Goal: Task Accomplishment & Management: Use online tool/utility

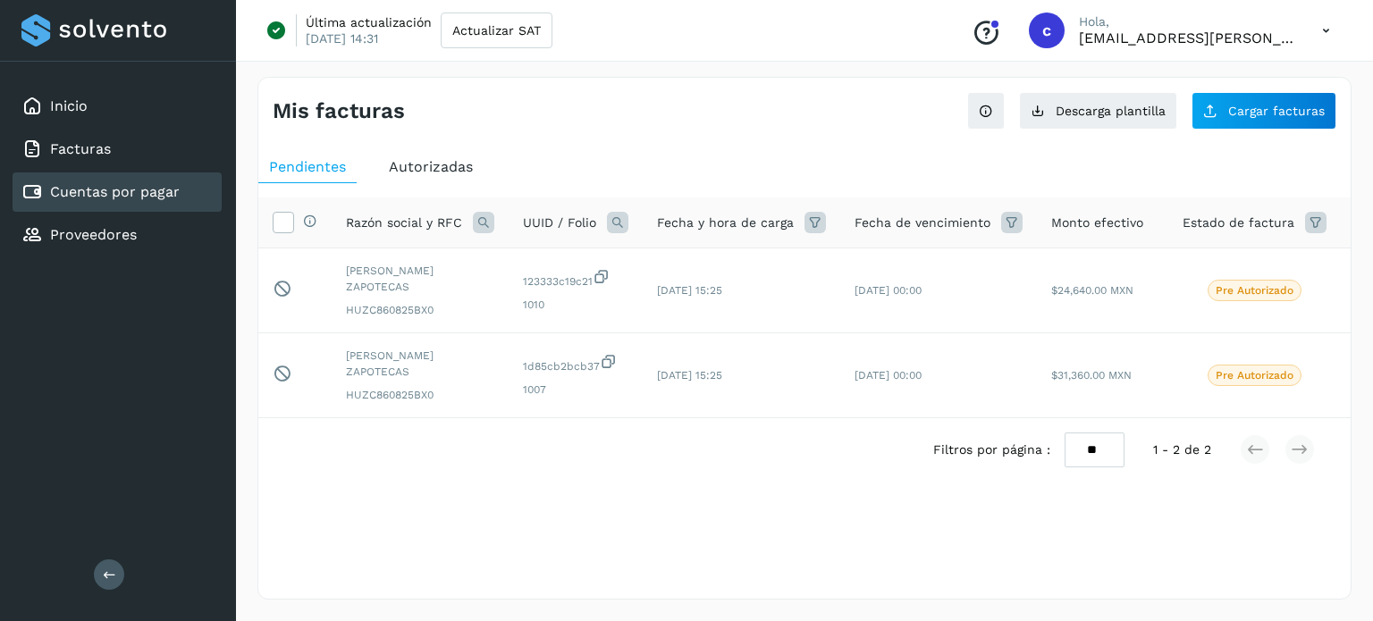
click at [164, 189] on link "Cuentas por pagar" at bounding box center [115, 191] width 130 height 17
click at [1232, 112] on span "Cargar facturas" at bounding box center [1276, 111] width 97 height 13
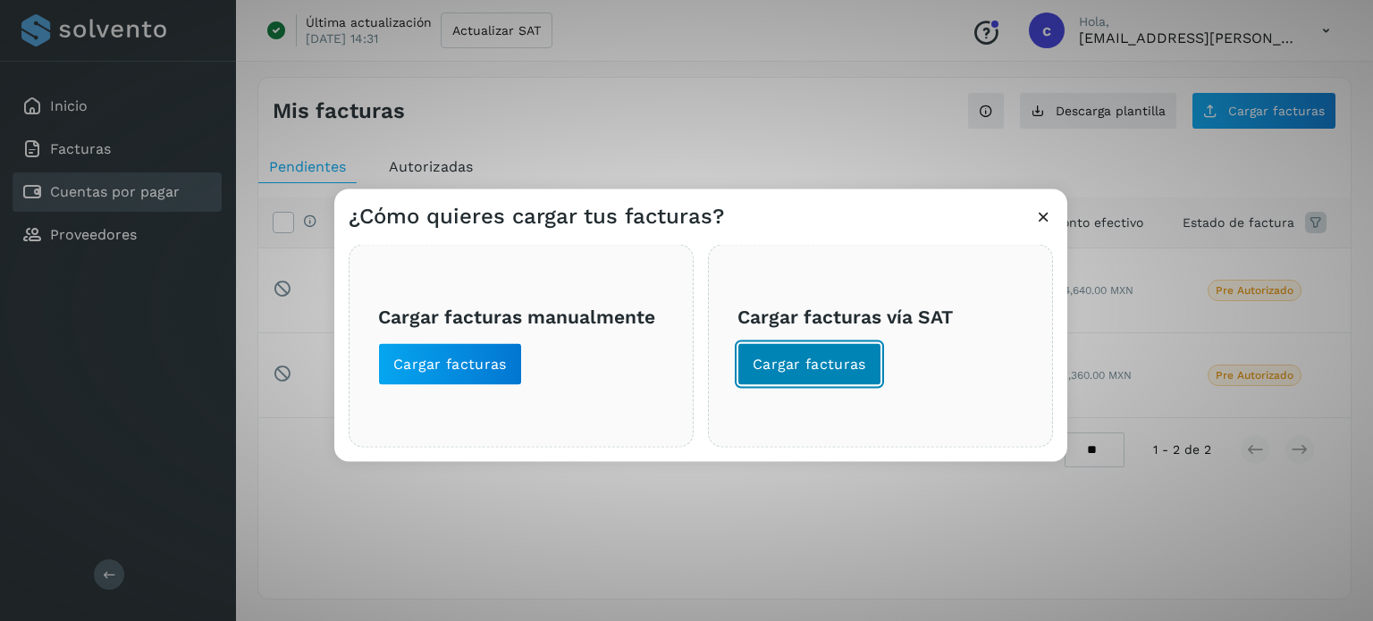
click at [804, 354] on span "Cargar facturas" at bounding box center [810, 364] width 114 height 20
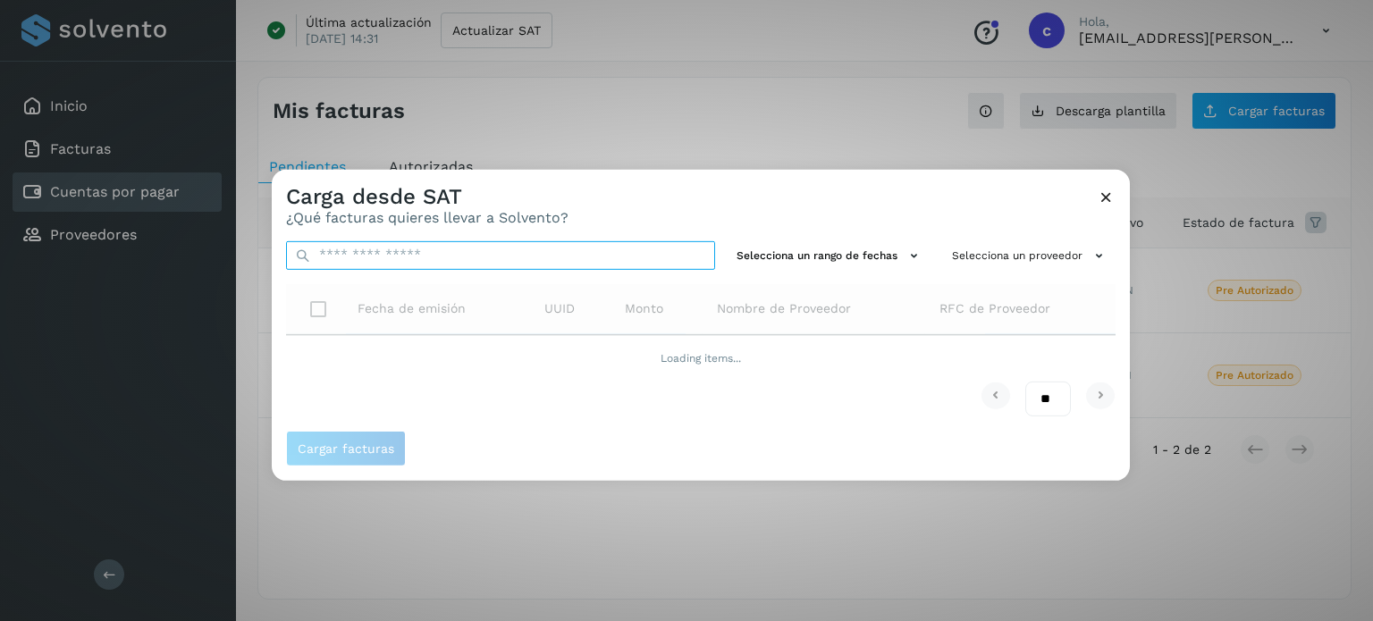
click at [550, 266] on input "text" at bounding box center [500, 254] width 429 height 29
paste input "**********"
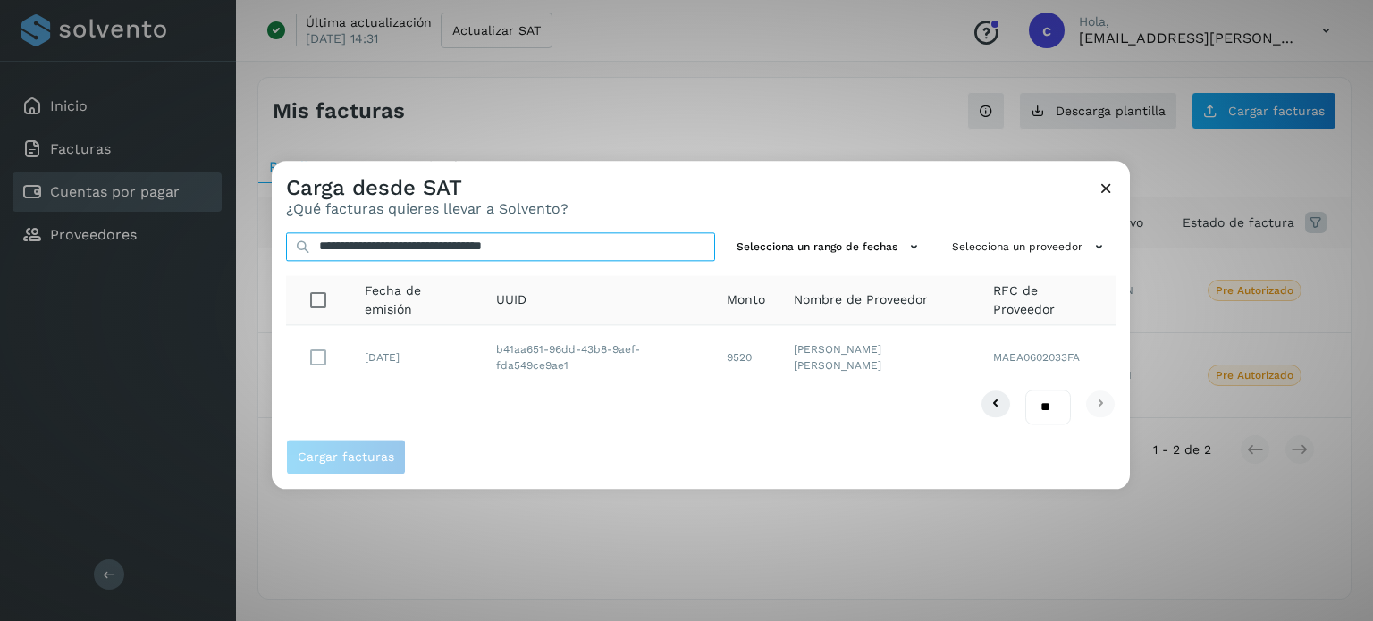
type input "**********"
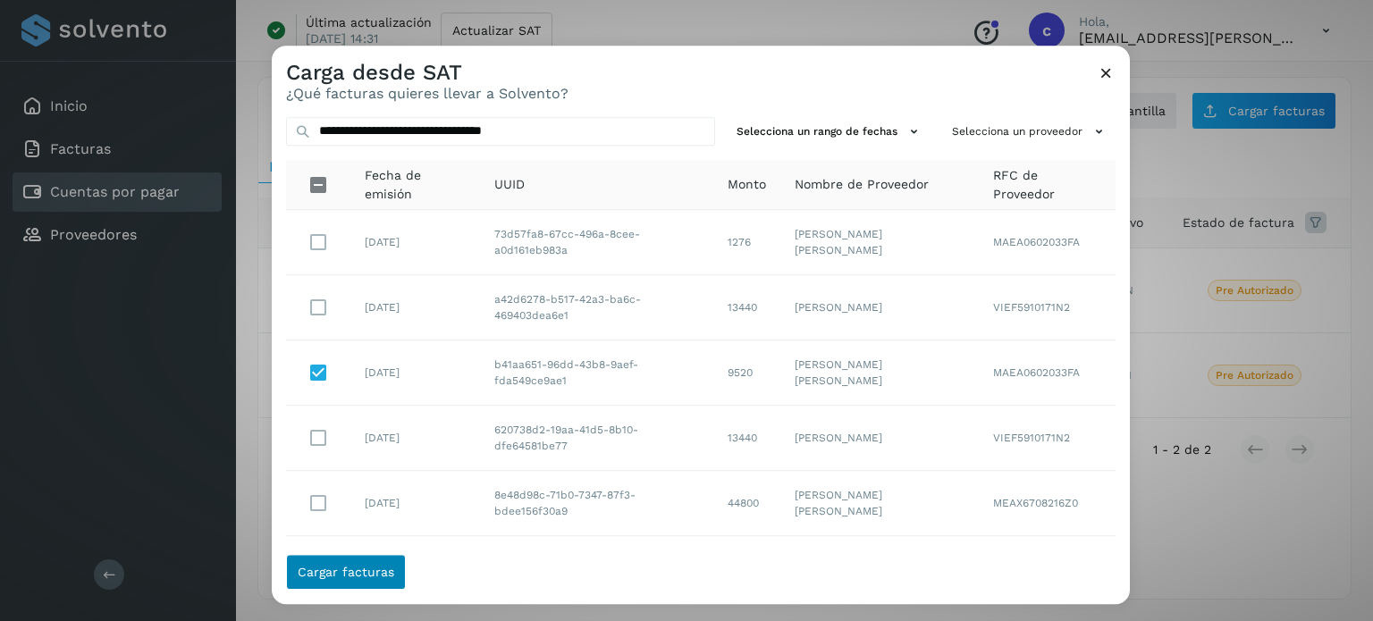
click at [348, 458] on td at bounding box center [318, 439] width 64 height 65
click at [336, 557] on button "Cargar facturas" at bounding box center [346, 572] width 120 height 36
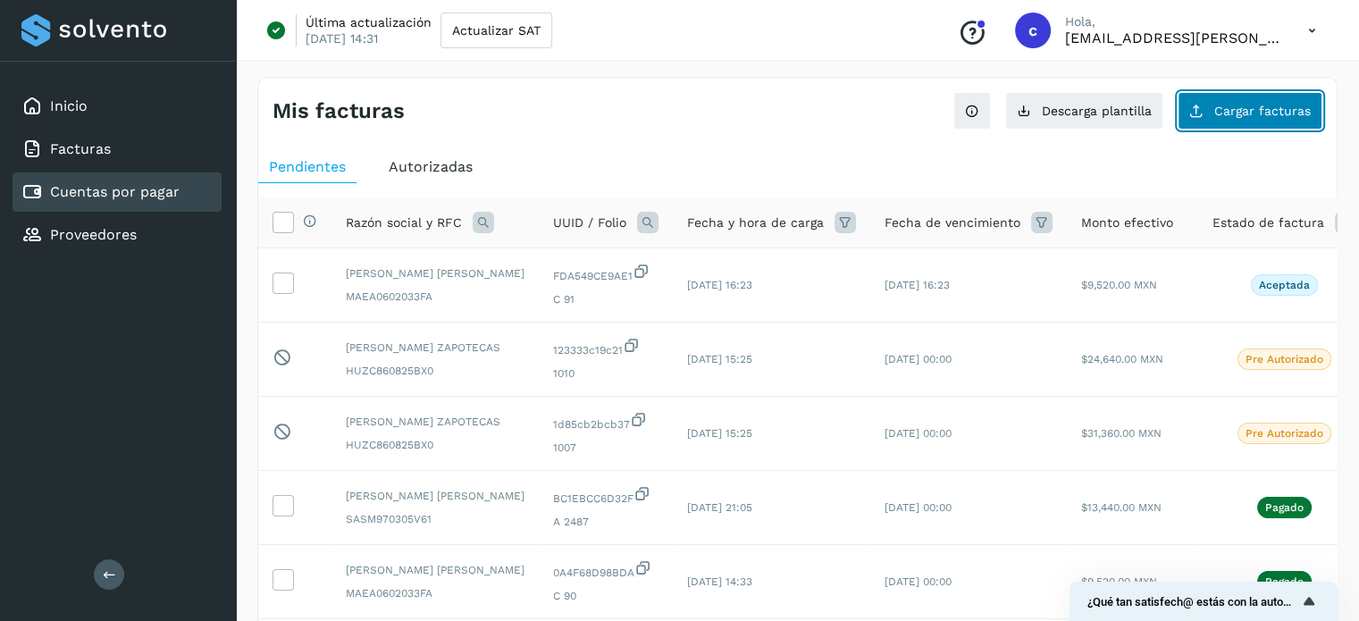
click at [1211, 116] on button "Cargar facturas" at bounding box center [1250, 111] width 145 height 38
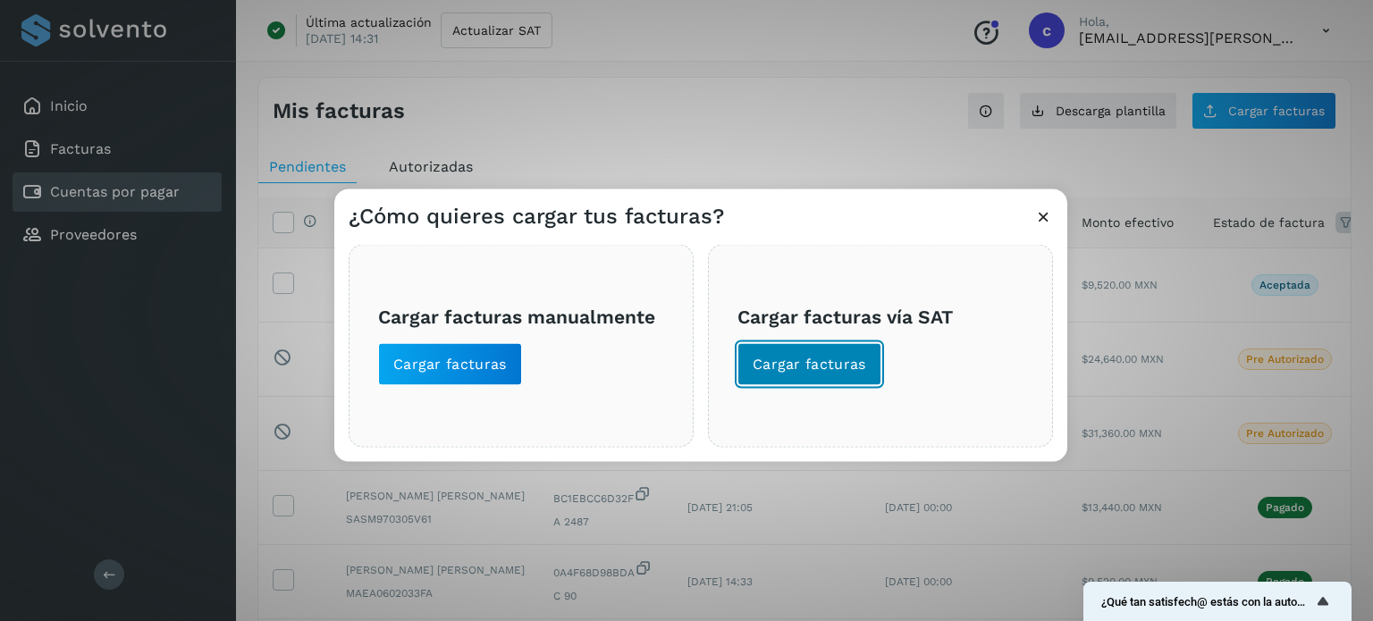
click at [850, 372] on span "Cargar facturas" at bounding box center [810, 364] width 114 height 20
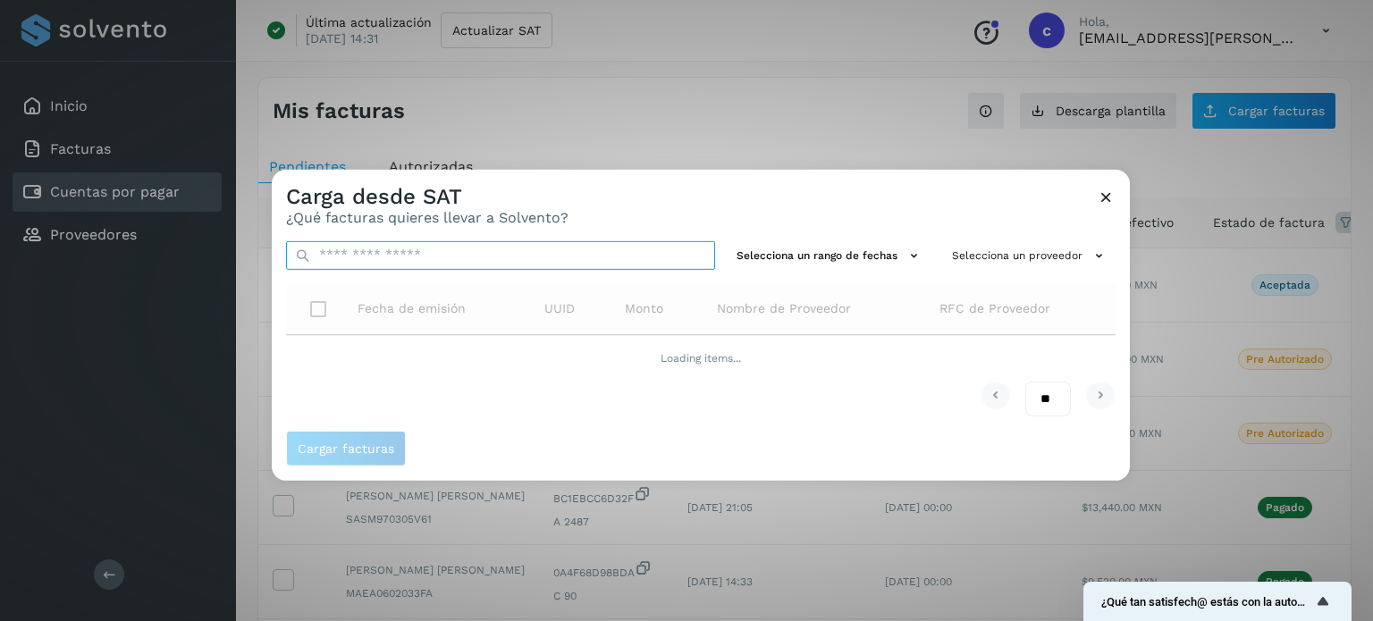
click at [622, 247] on input "text" at bounding box center [500, 254] width 429 height 29
paste input "**********"
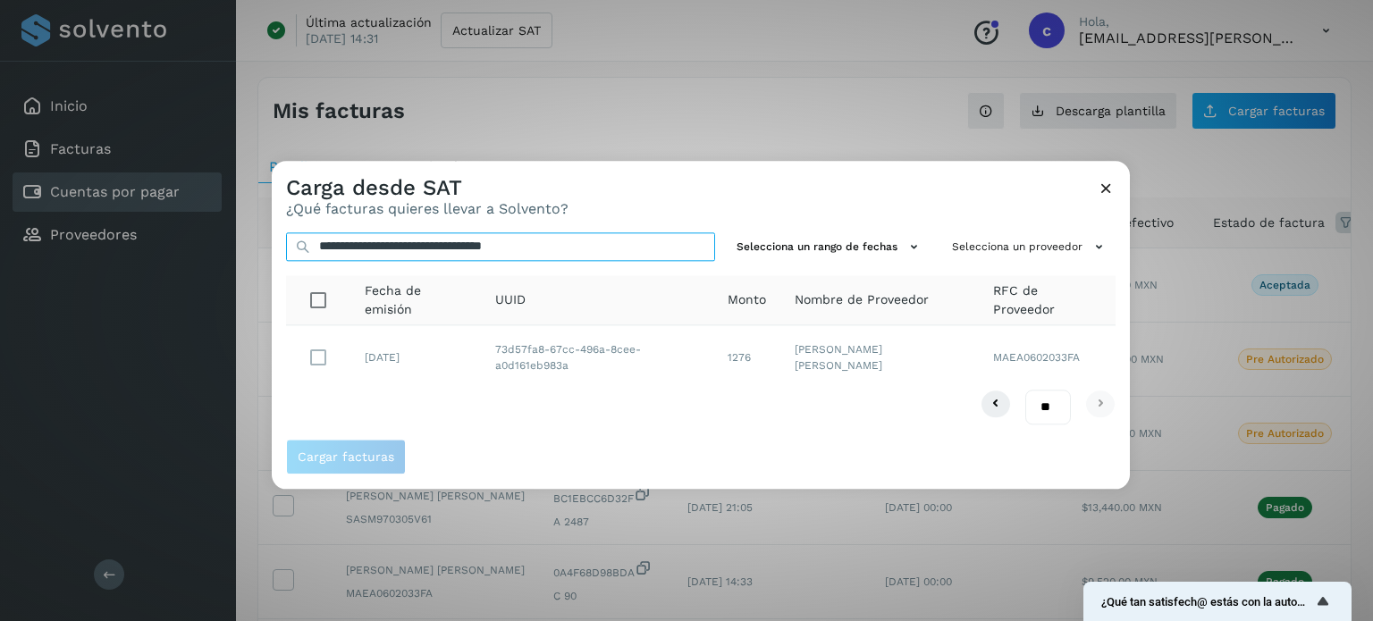
type input "**********"
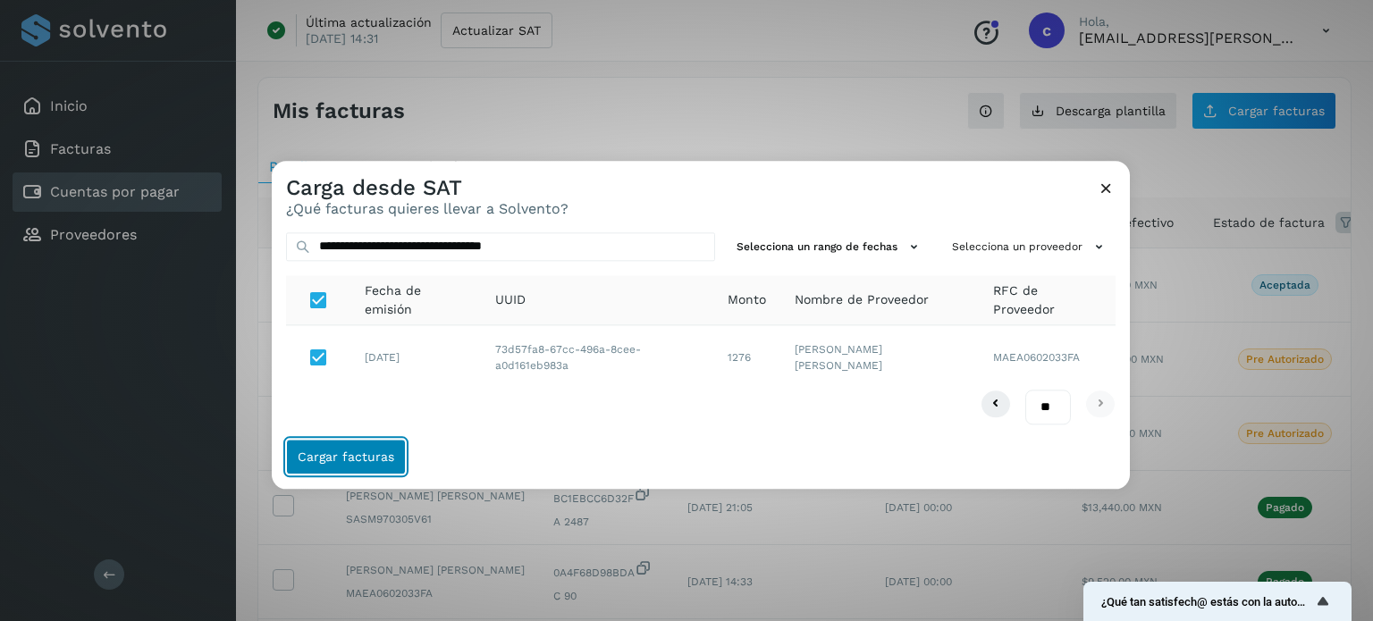
click at [365, 467] on button "Cargar facturas" at bounding box center [346, 457] width 120 height 36
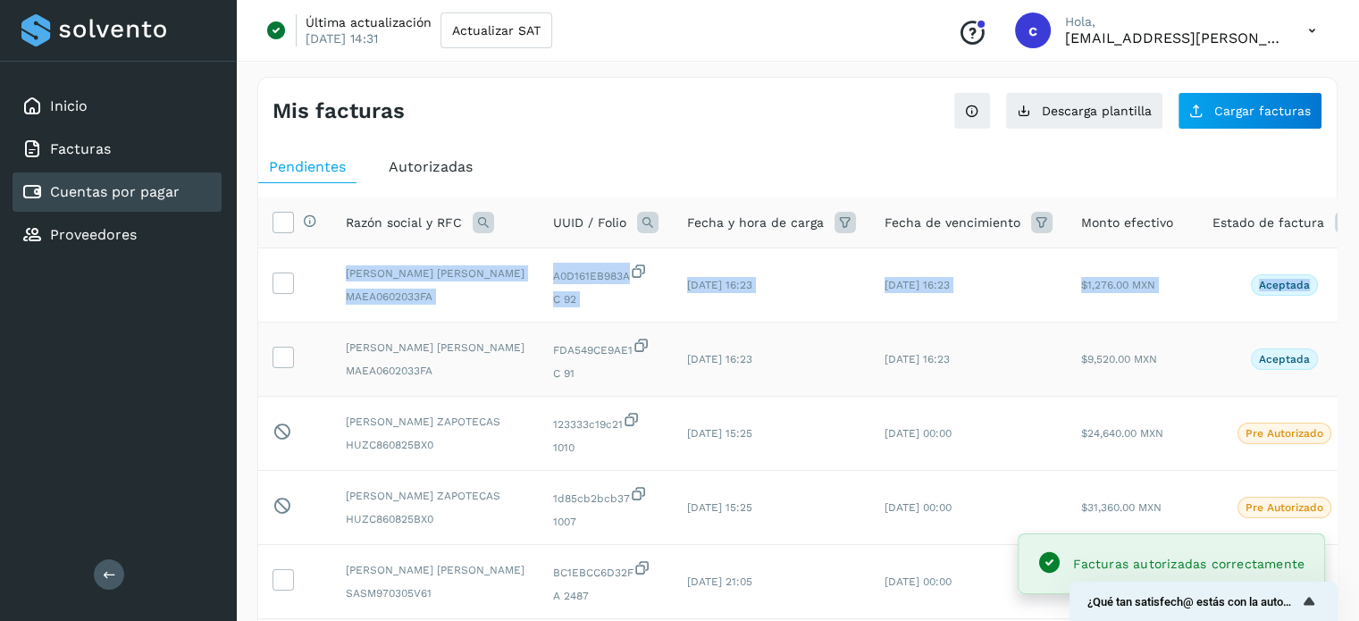
drag, startPoint x: 290, startPoint y: 298, endPoint x: 283, endPoint y: 357, distance: 59.3
click at [283, 357] on tbody "[PERSON_NAME] [PERSON_NAME] MAEA0602033FA A0D161EB983A C 92 [DATE] 16:23 [DATE]…" at bounding box center [861, 619] width 1207 height 742
click at [283, 357] on td at bounding box center [294, 360] width 73 height 74
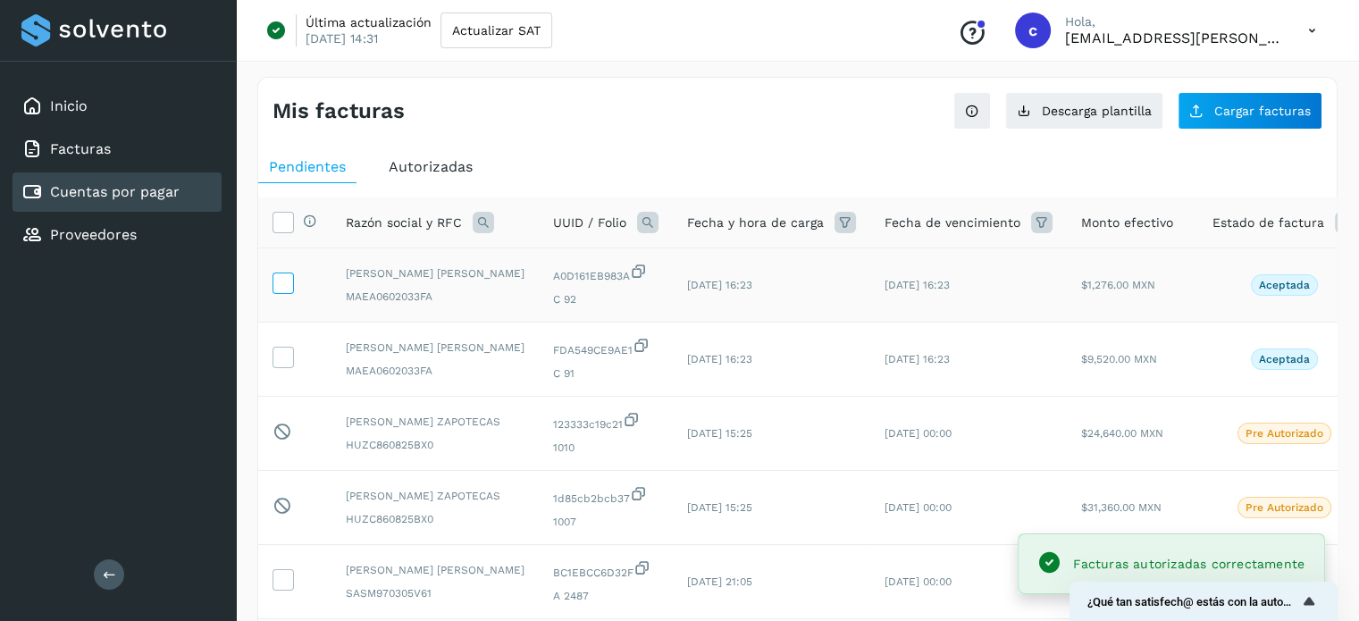
click at [280, 294] on label at bounding box center [283, 283] width 21 height 21
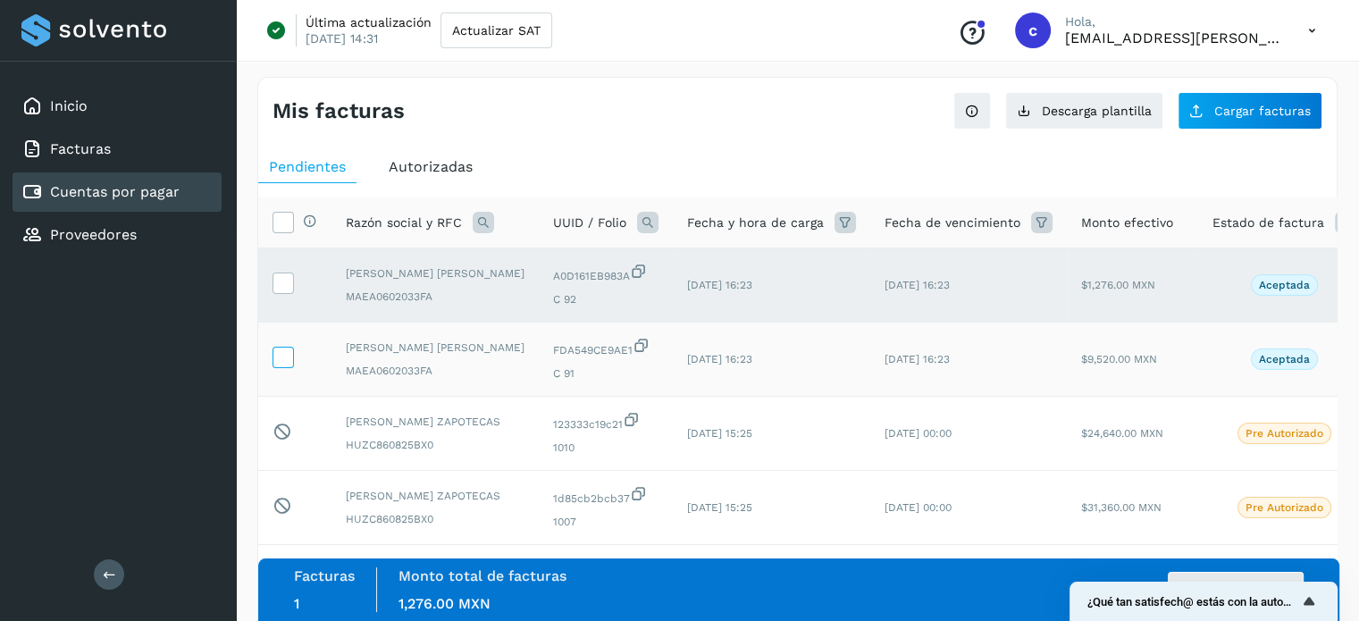
click at [286, 365] on icon at bounding box center [282, 356] width 19 height 19
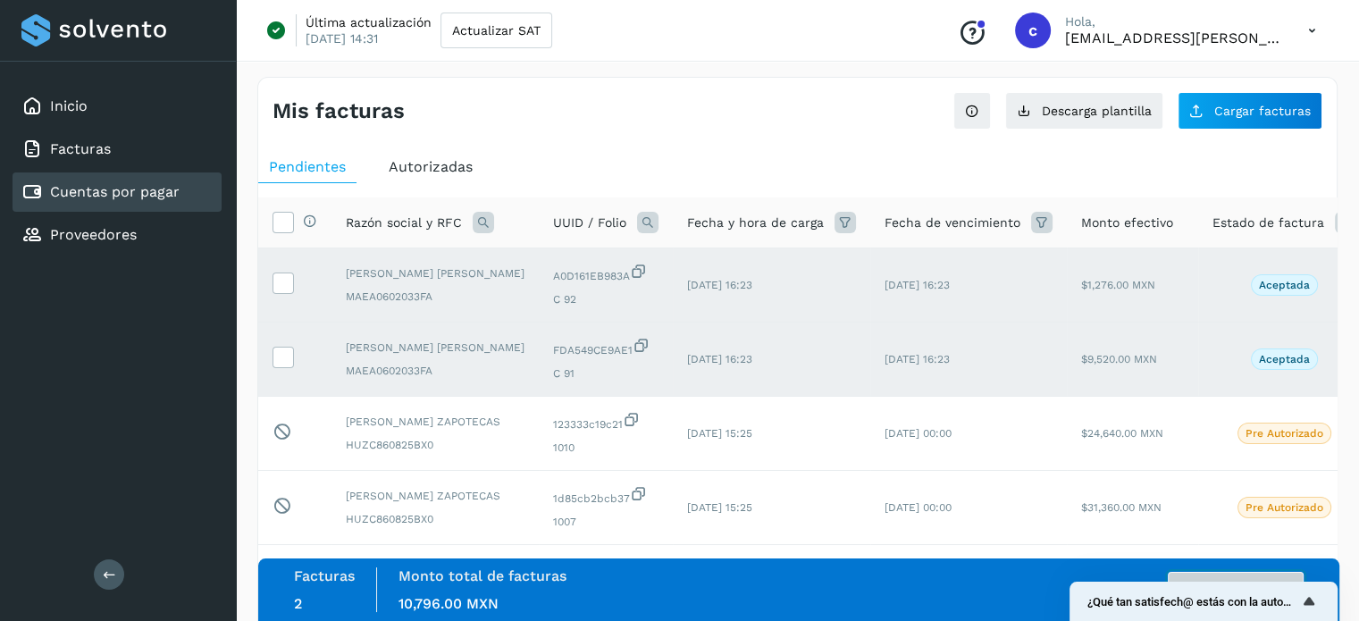
click at [1189, 573] on button "Autorizar facturas" at bounding box center [1236, 590] width 136 height 36
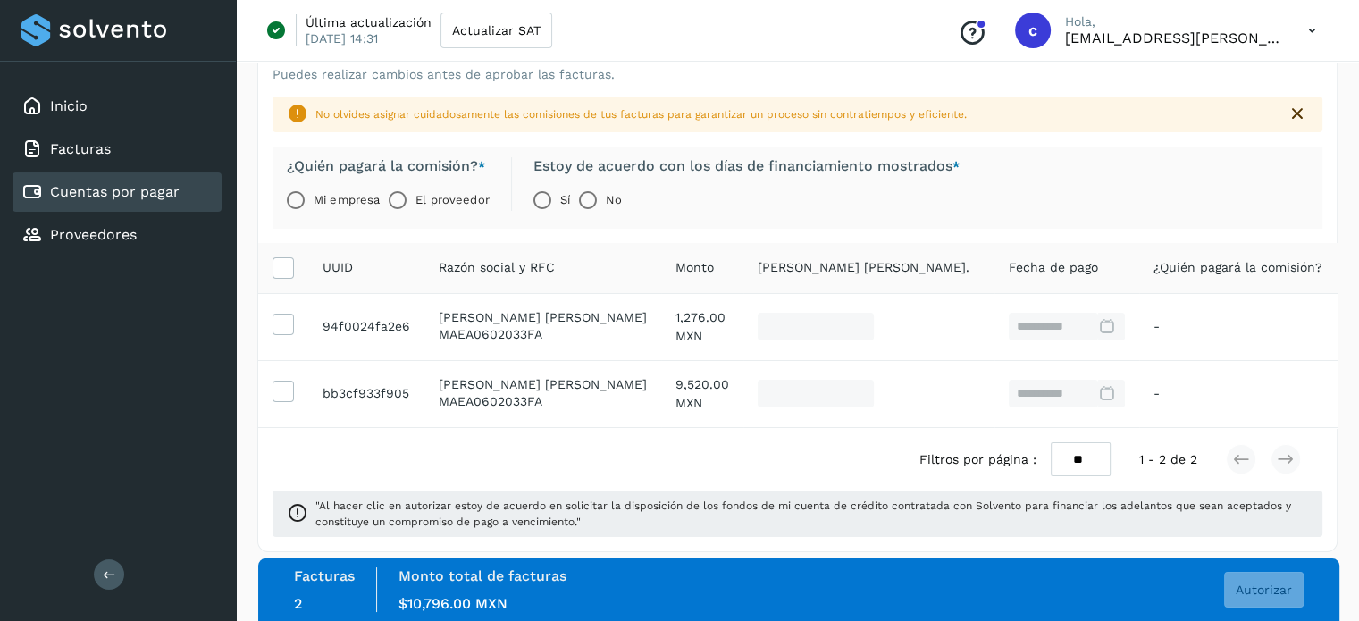
scroll to position [86, 0]
click at [467, 202] on label "El proveedor" at bounding box center [452, 199] width 73 height 36
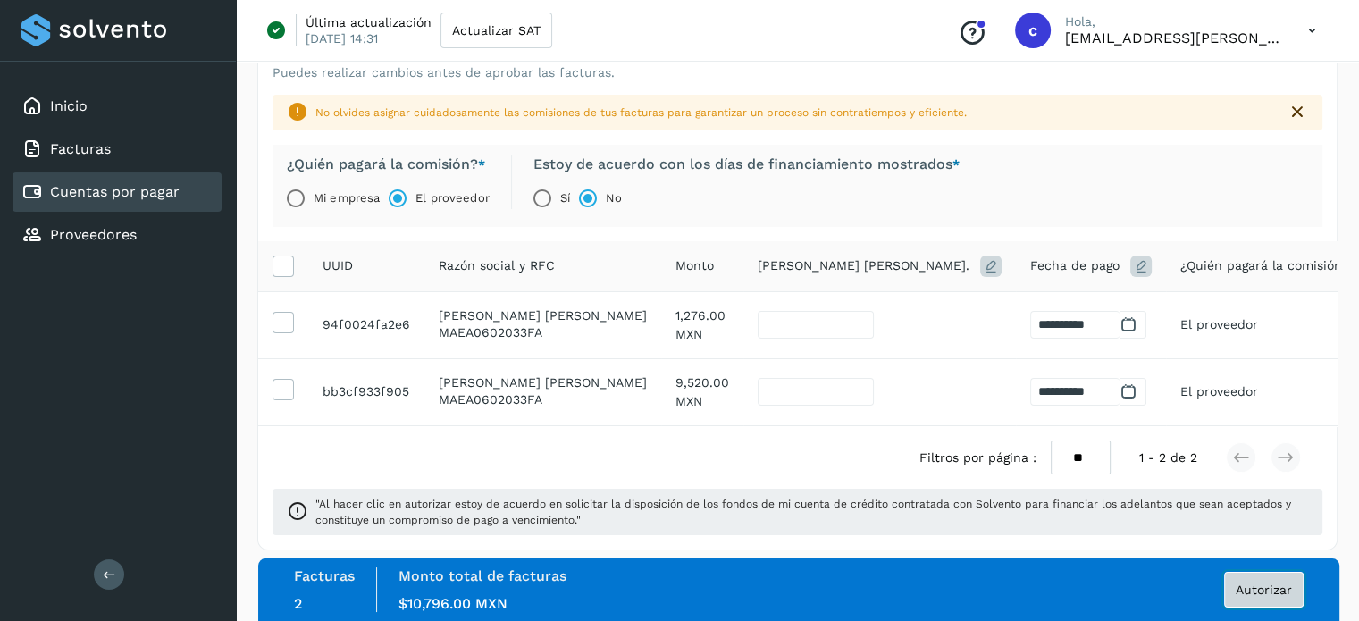
click at [1283, 593] on span "Autorizar" at bounding box center [1264, 590] width 56 height 13
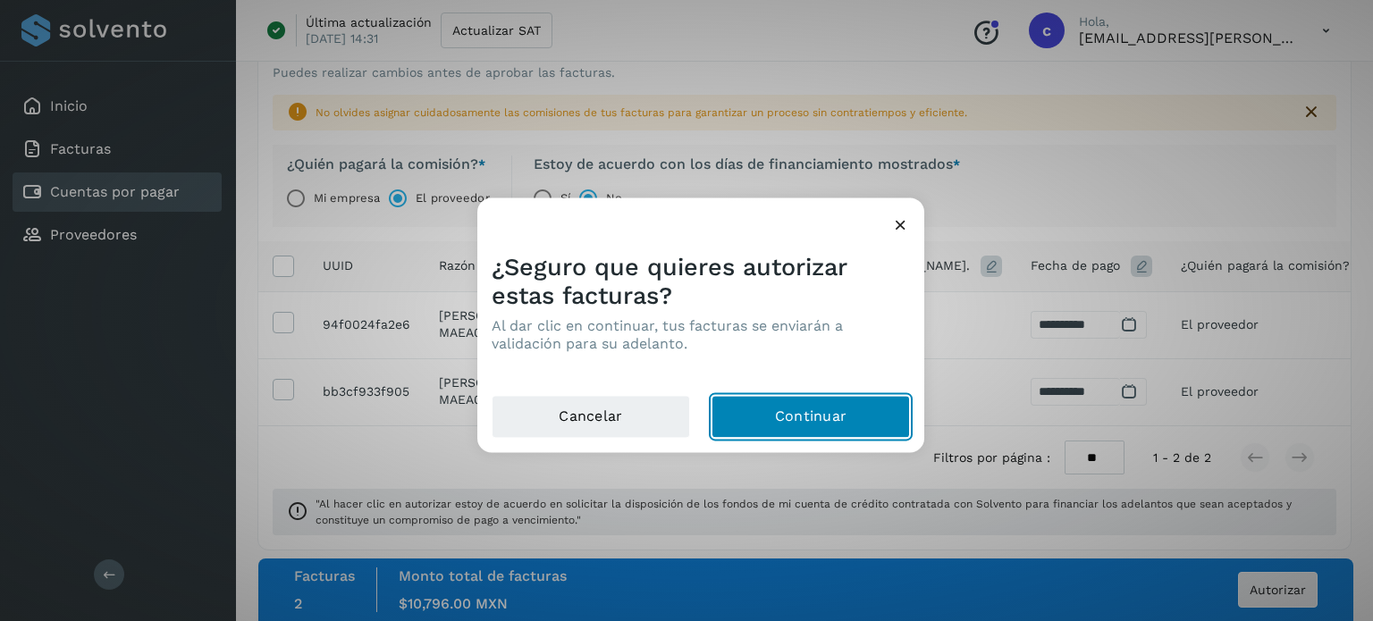
click at [876, 415] on button "Continuar" at bounding box center [810, 416] width 198 height 43
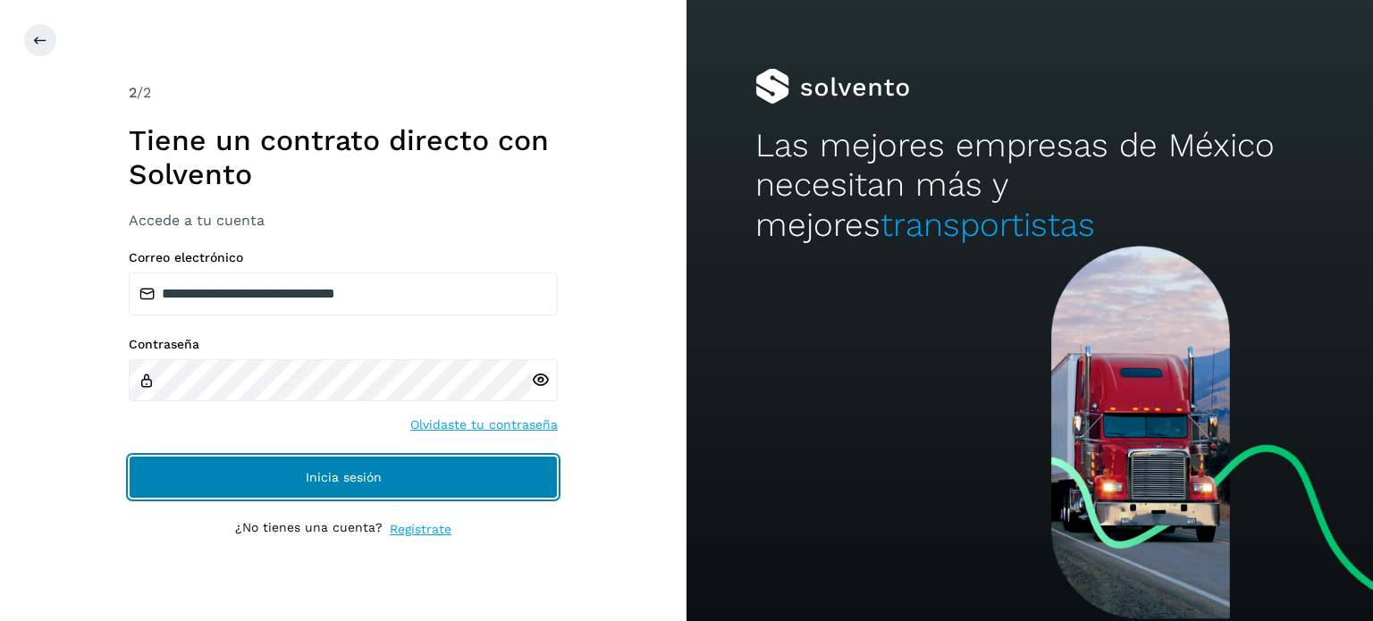
click at [325, 477] on span "Inicia sesión" at bounding box center [344, 477] width 76 height 13
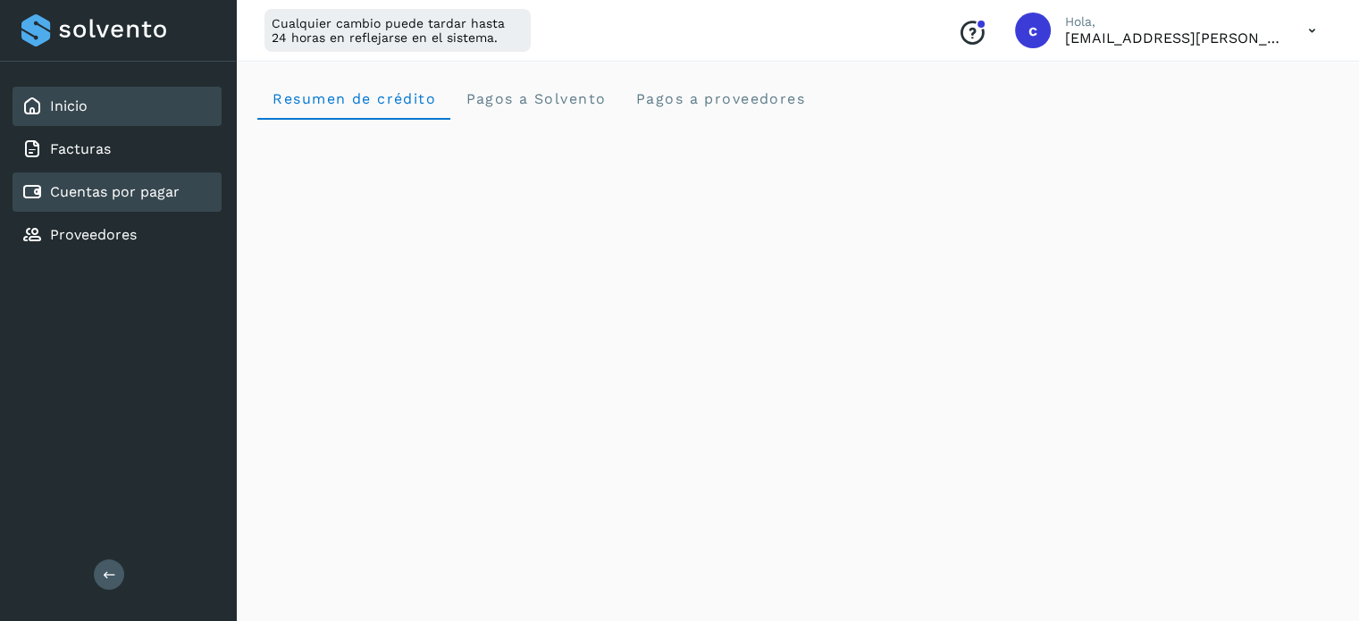
click at [124, 177] on div "Cuentas por pagar" at bounding box center [117, 191] width 209 height 39
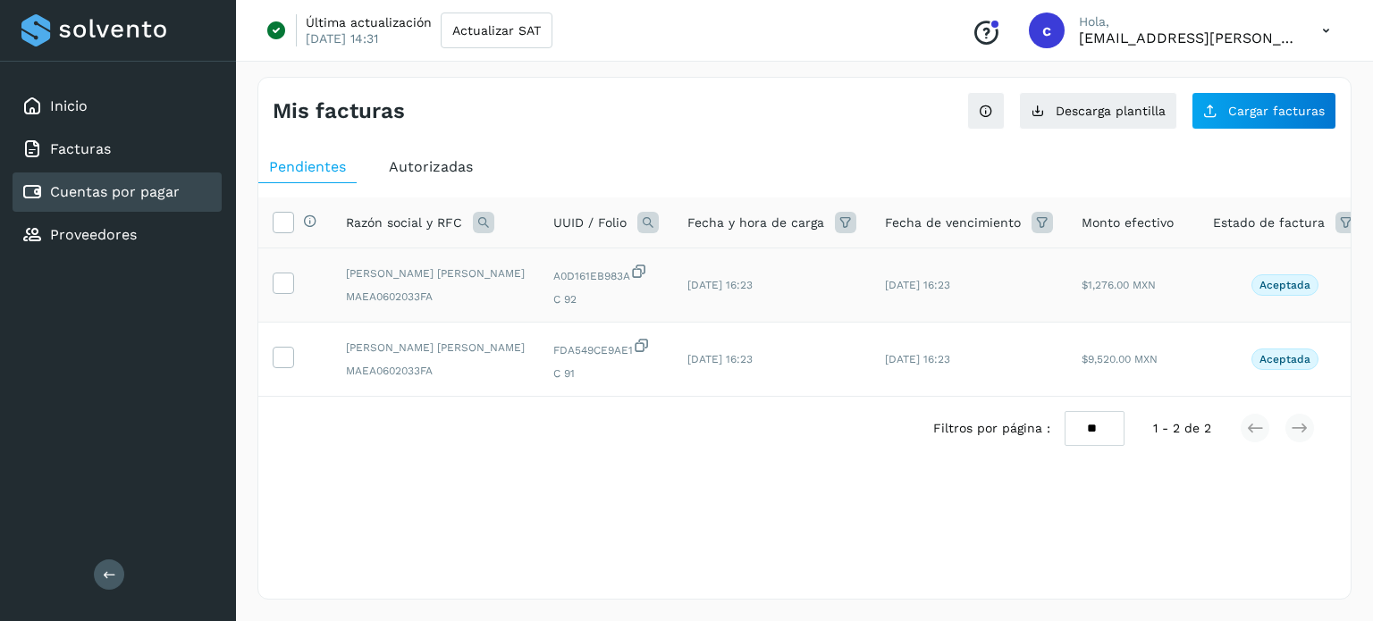
click at [293, 280] on label at bounding box center [283, 283] width 21 height 21
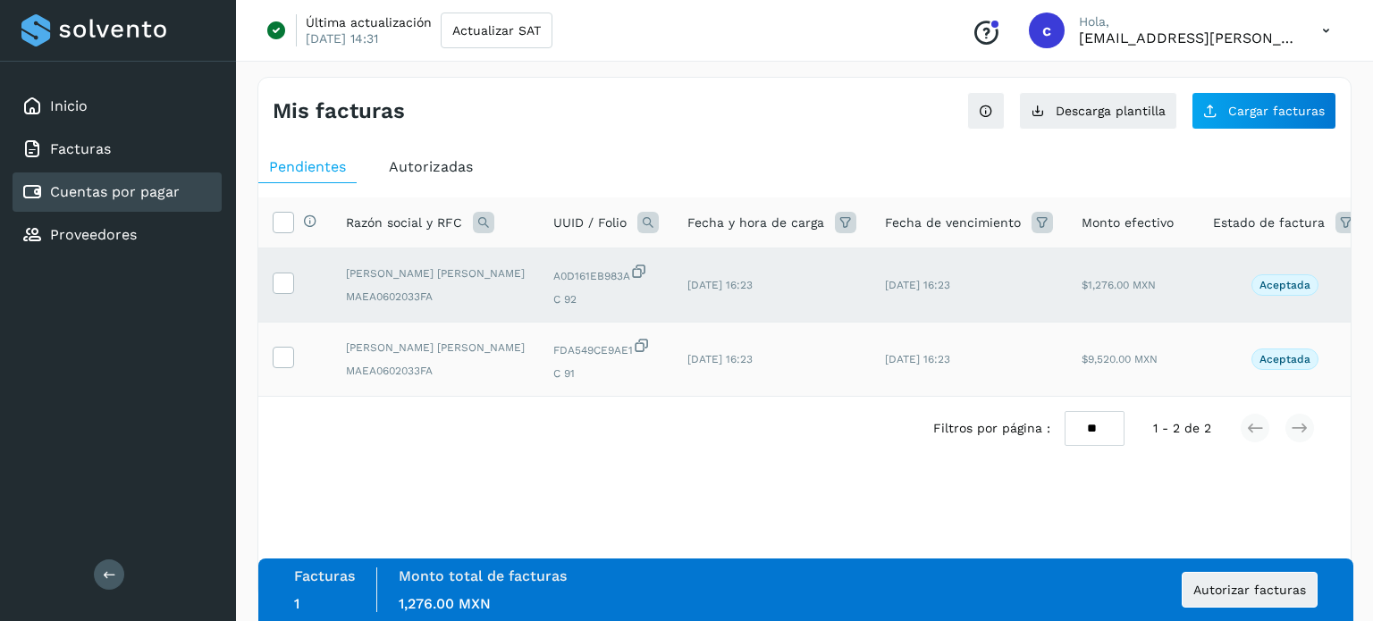
click at [273, 353] on td at bounding box center [294, 360] width 73 height 74
click at [279, 366] on icon at bounding box center [282, 356] width 19 height 19
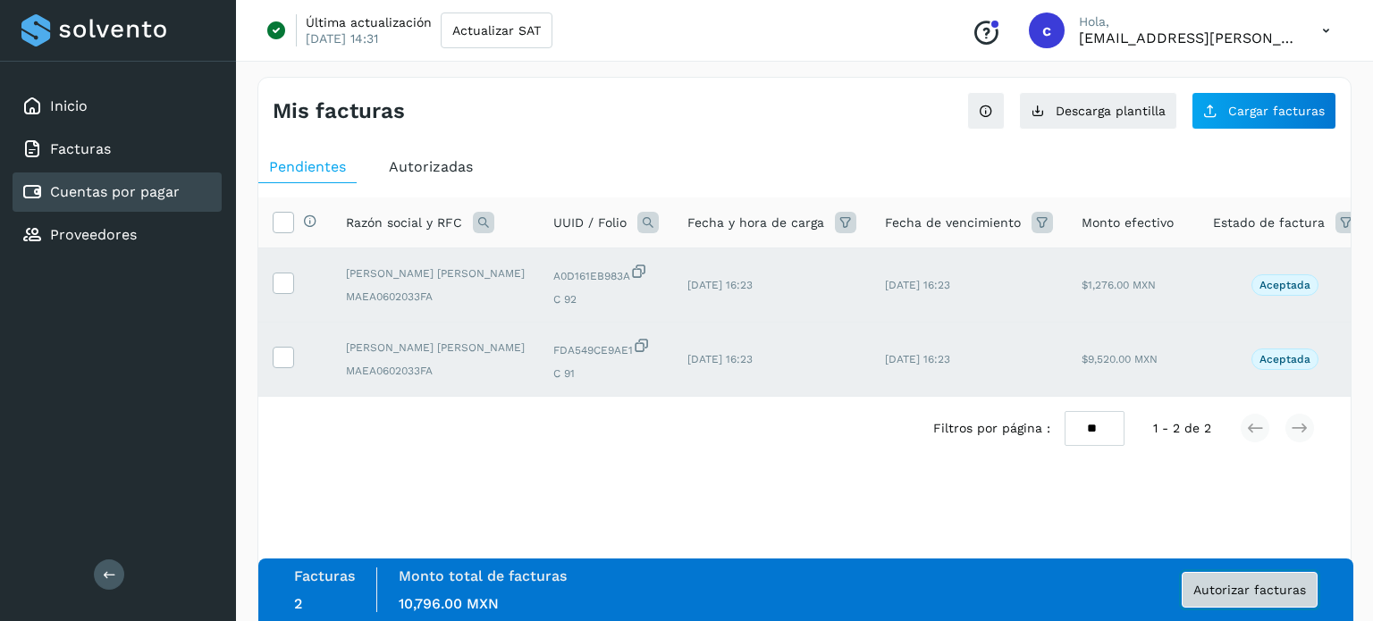
click at [1275, 584] on span "Autorizar facturas" at bounding box center [1249, 590] width 113 height 13
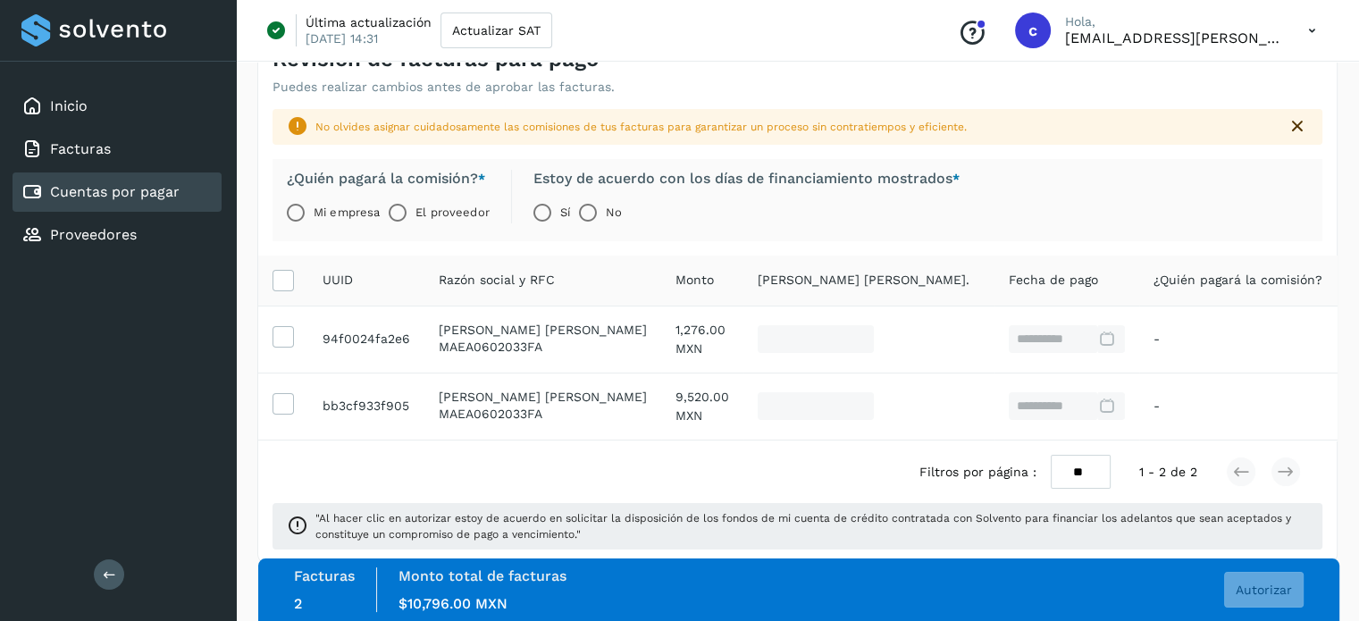
scroll to position [80, 0]
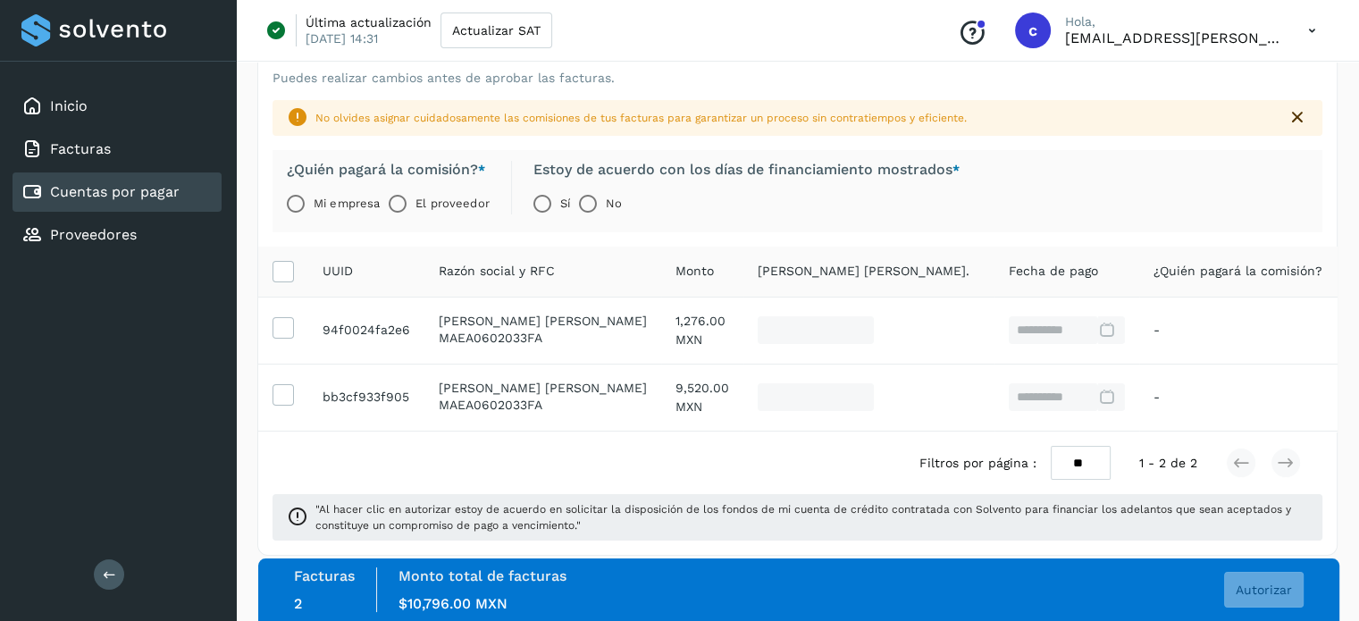
click at [447, 214] on label "El proveedor" at bounding box center [452, 204] width 73 height 36
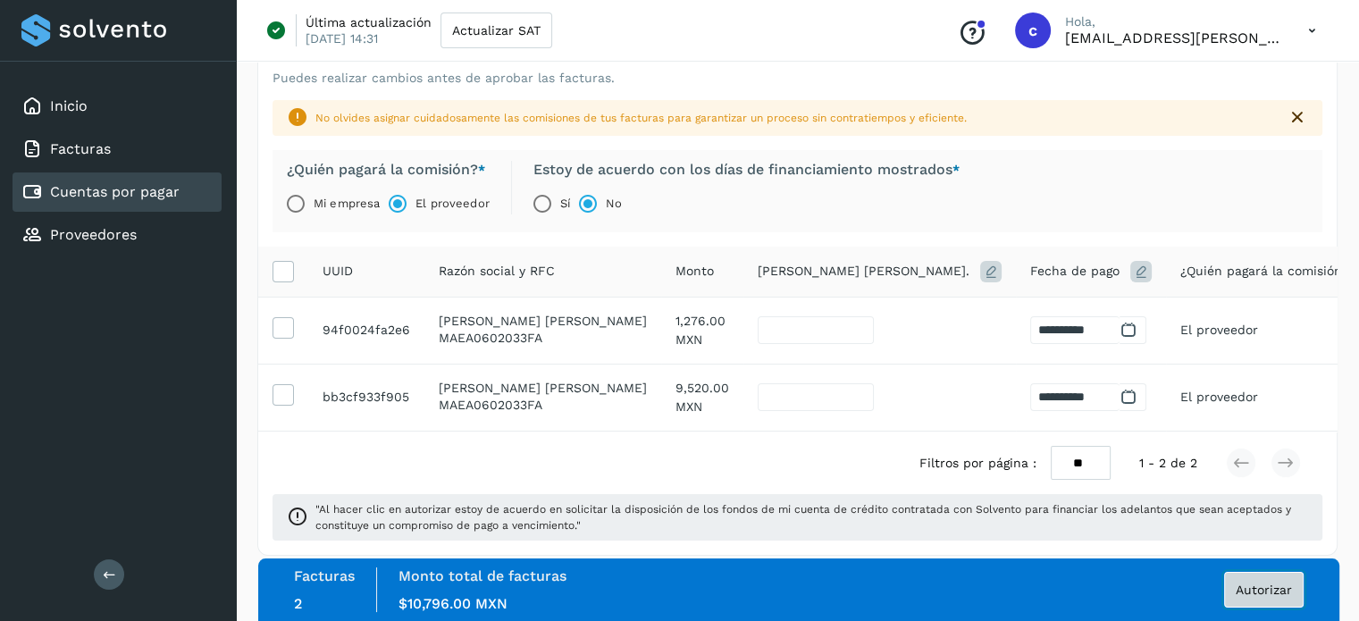
click at [1267, 574] on button "Autorizar" at bounding box center [1264, 590] width 80 height 36
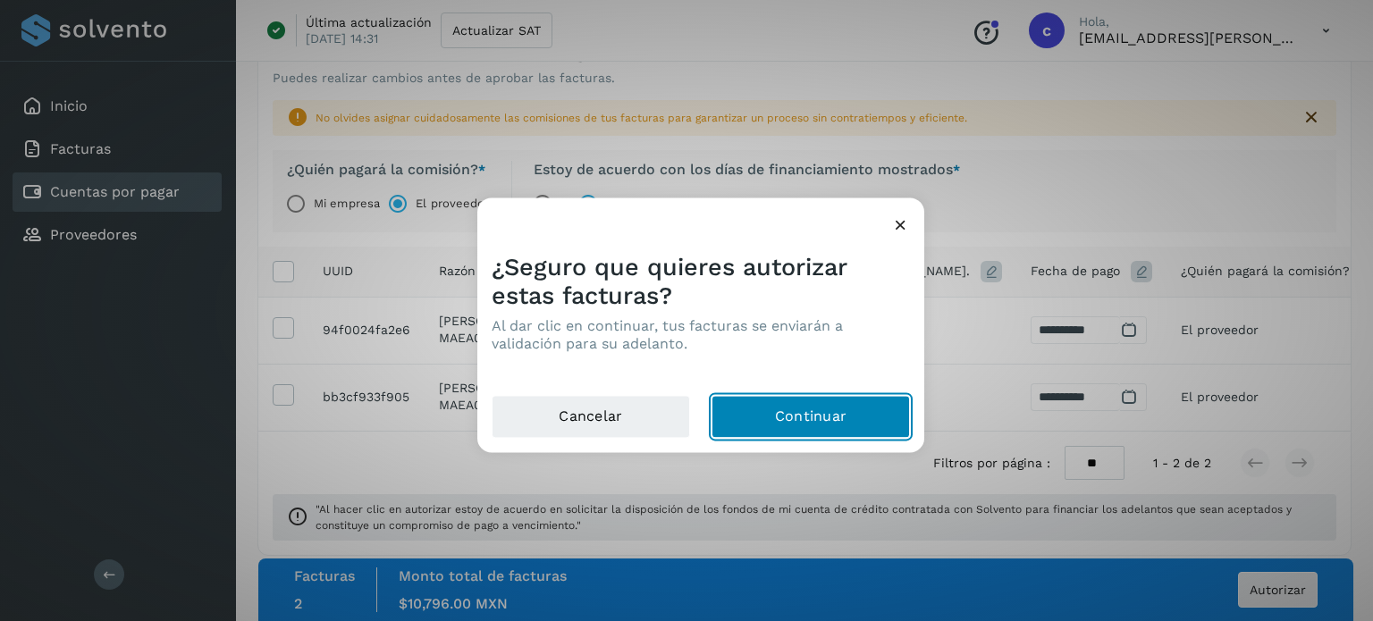
click at [772, 416] on button "Continuar" at bounding box center [810, 416] width 198 height 43
